Goal: Information Seeking & Learning: Learn about a topic

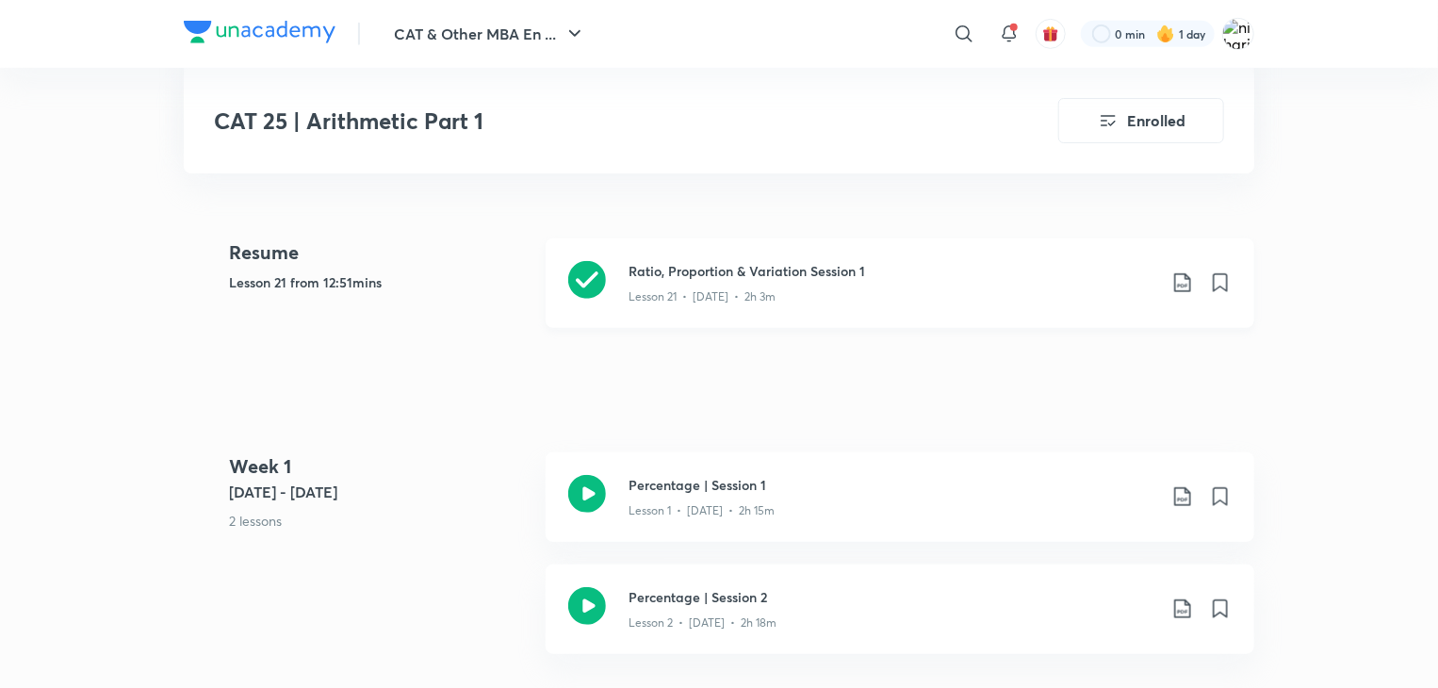
click at [605, 261] on icon at bounding box center [587, 280] width 38 height 38
